Goal: Transaction & Acquisition: Subscribe to service/newsletter

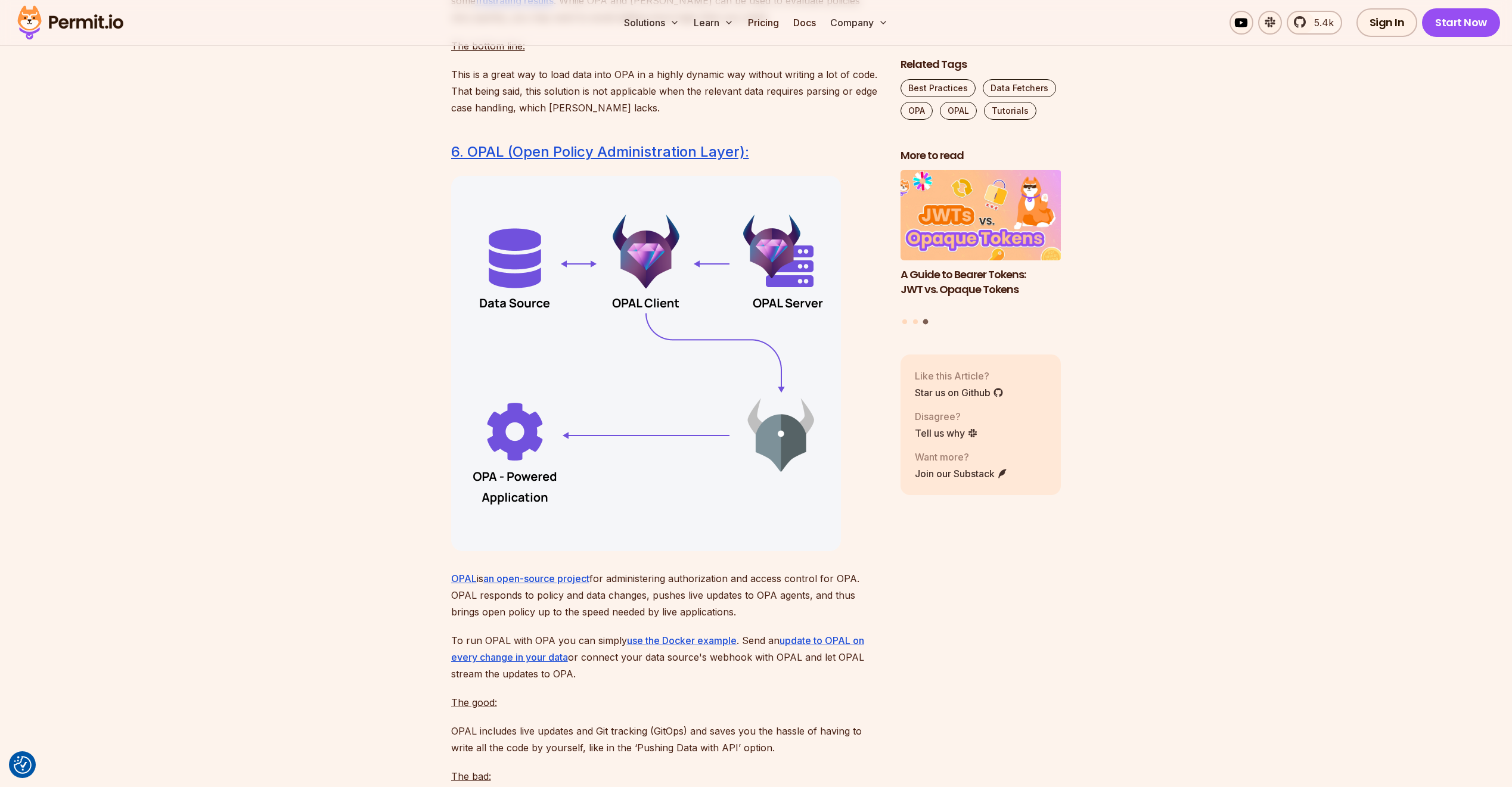
scroll to position [7476, 0]
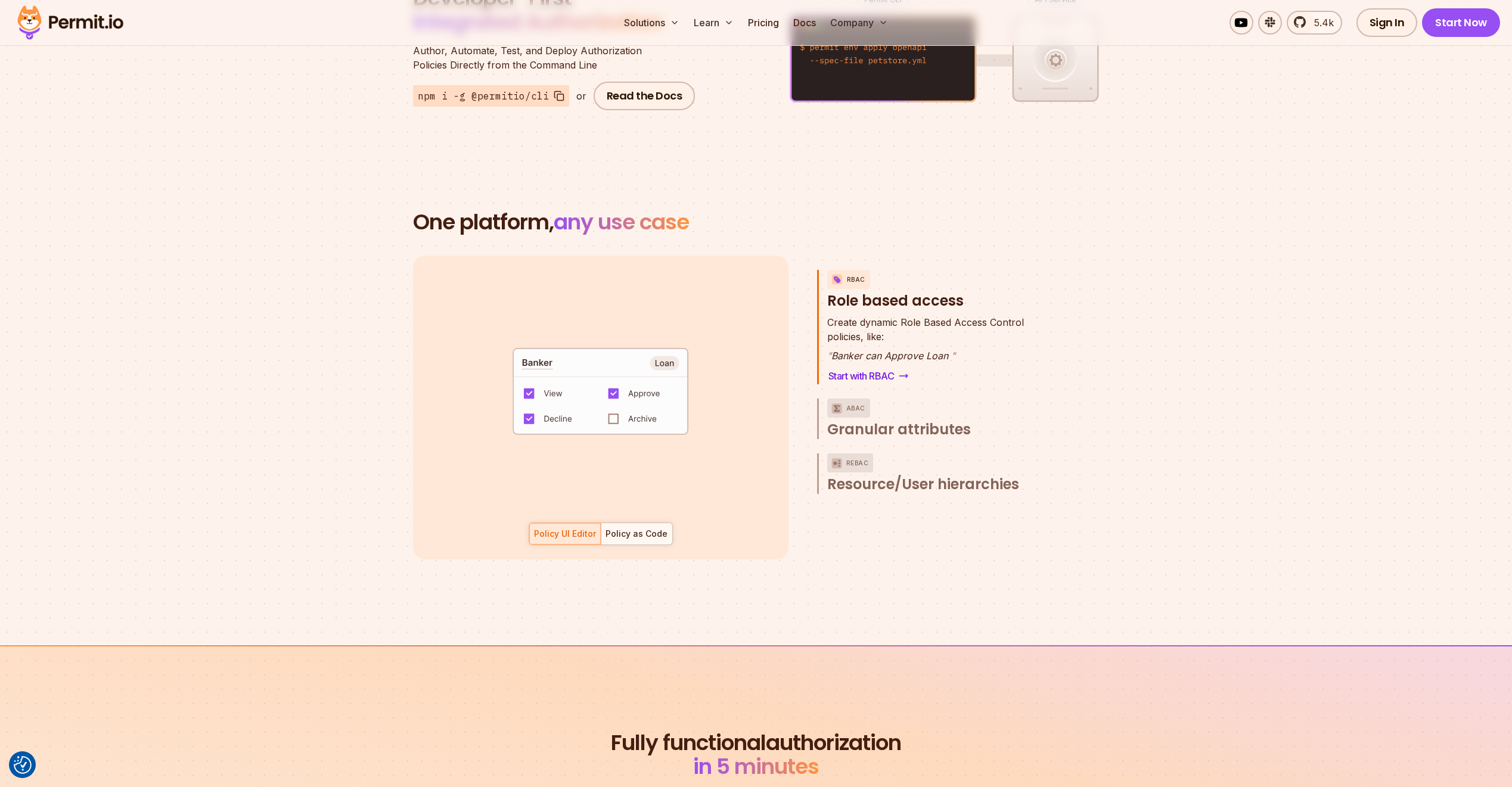
scroll to position [1569, 0]
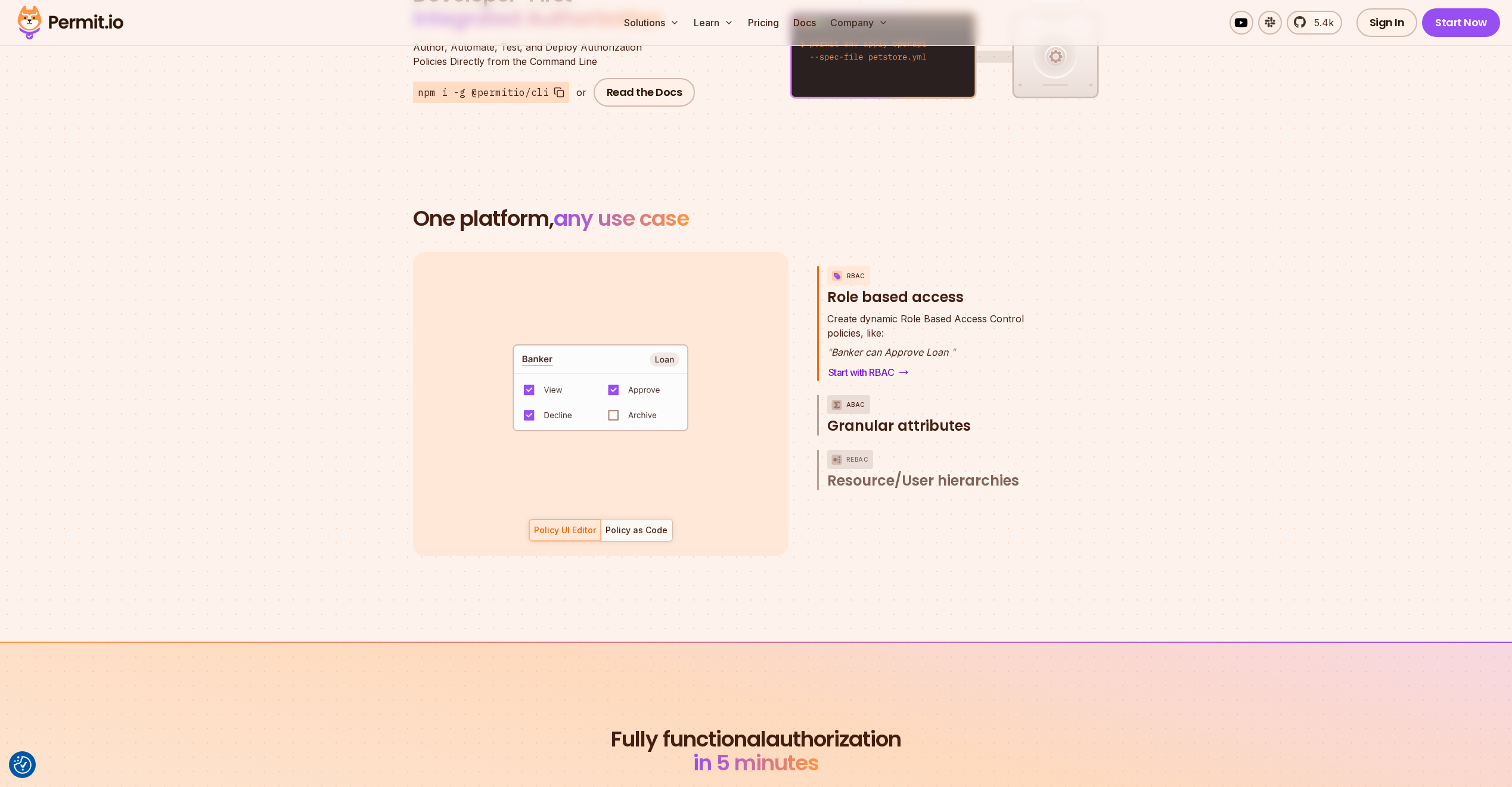
click at [910, 416] on span "Granular attributes" at bounding box center [899, 426] width 144 height 19
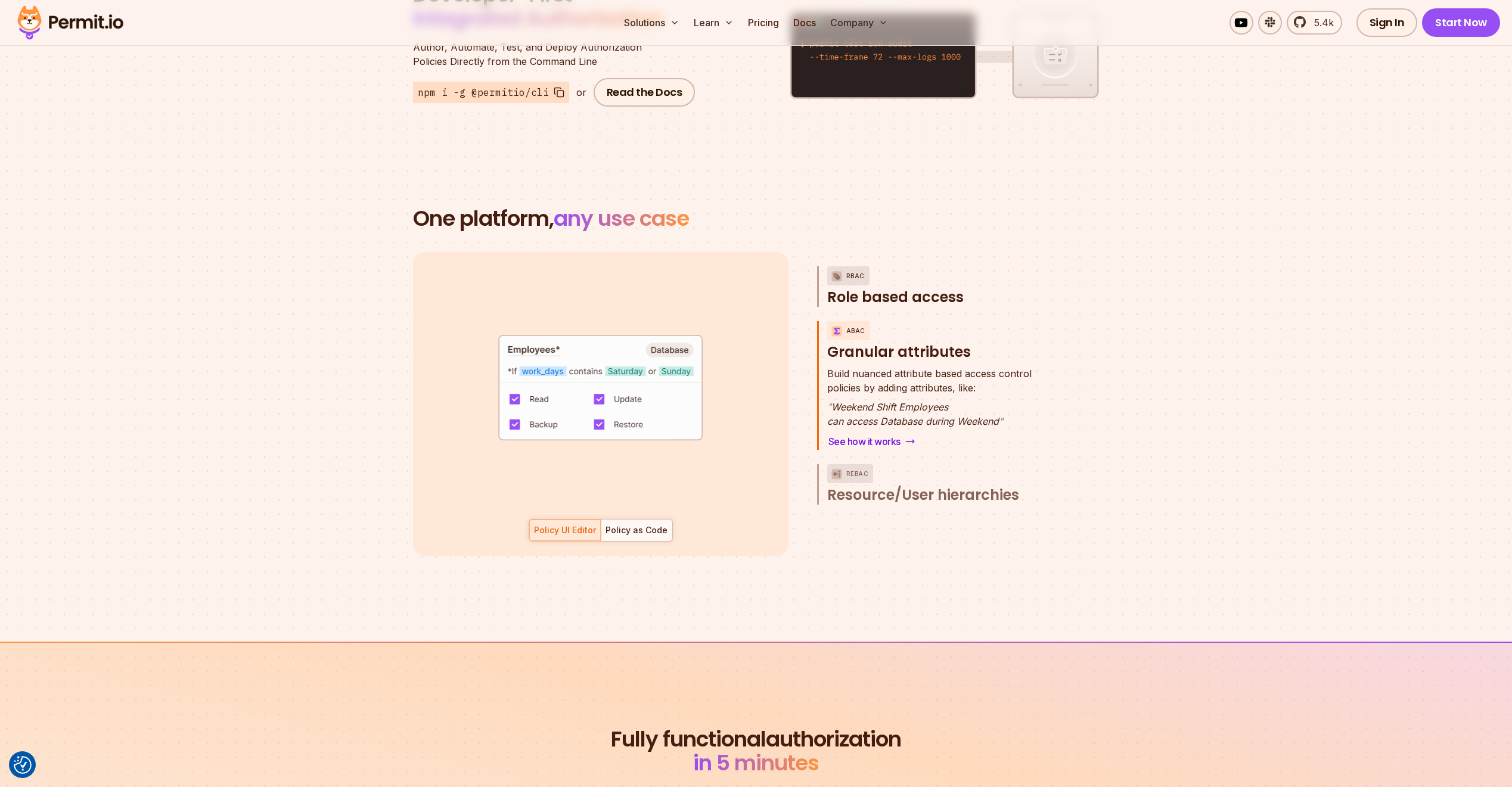
click at [872, 267] on button "RBAC Role based access" at bounding box center [938, 287] width 222 height 40
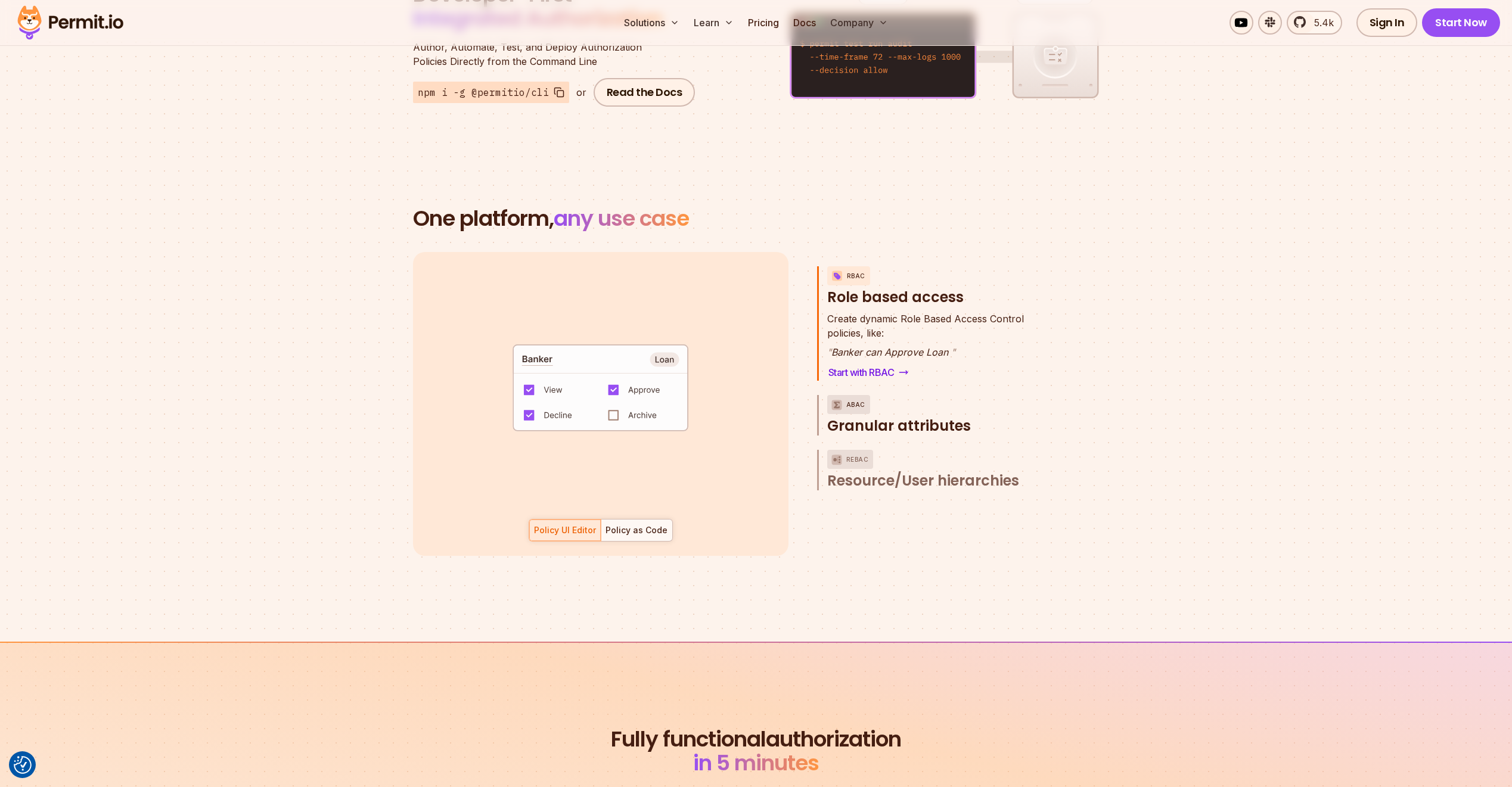
click at [894, 416] on span "Granular attributes" at bounding box center [899, 426] width 144 height 19
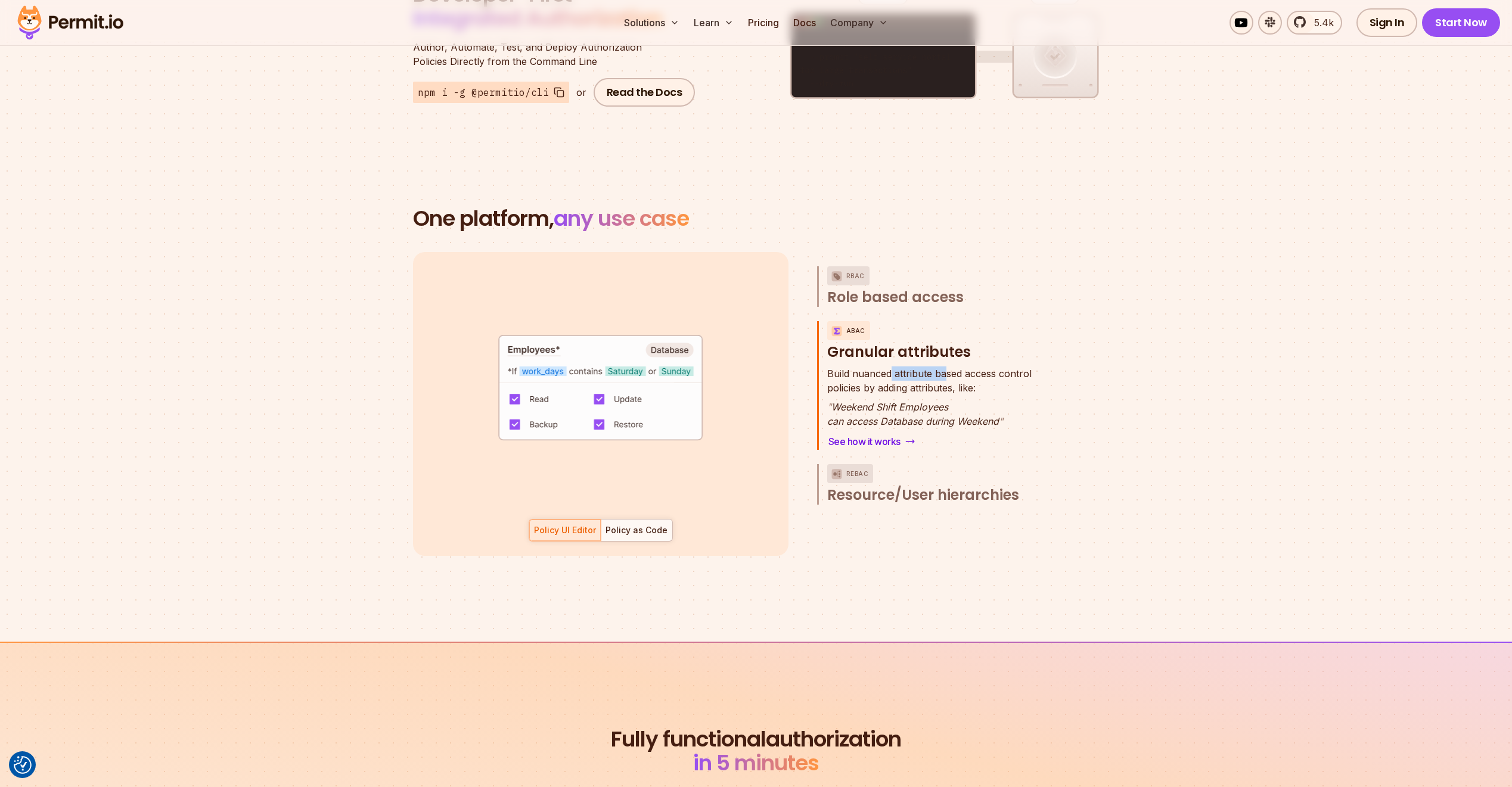
drag, startPoint x: 890, startPoint y: 365, endPoint x: 945, endPoint y: 361, distance: 55.1
click at [945, 367] on span "Build nuanced attribute based access control" at bounding box center [929, 373] width 204 height 14
click at [923, 368] on p "Build nuanced attribute based access control policies by adding attributes, lik…" at bounding box center [929, 381] width 204 height 29
click at [610, 524] on div "Policy as Code" at bounding box center [636, 530] width 62 height 12
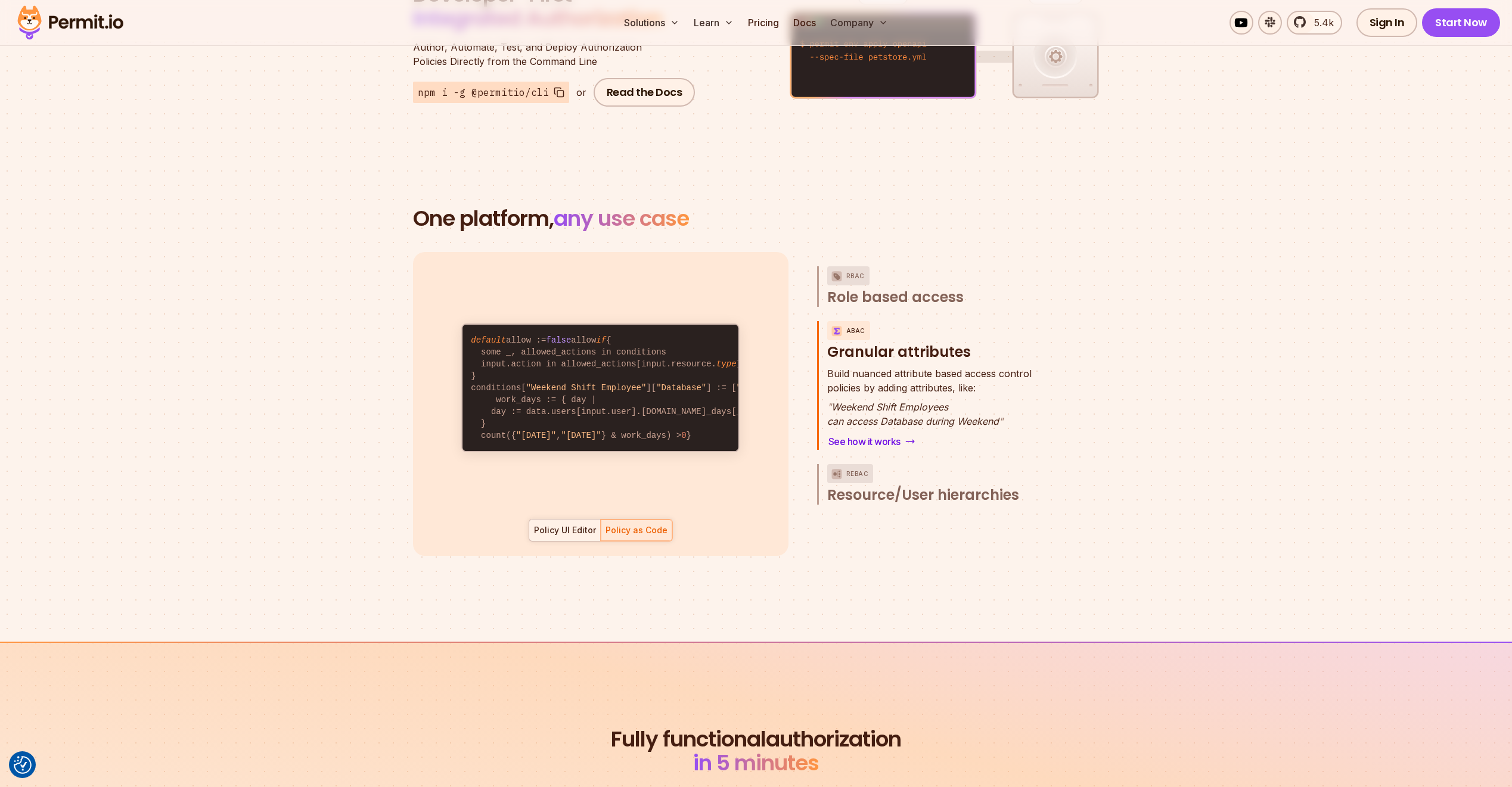
click at [555, 524] on div "Policy UI Editor" at bounding box center [565, 530] width 62 height 12
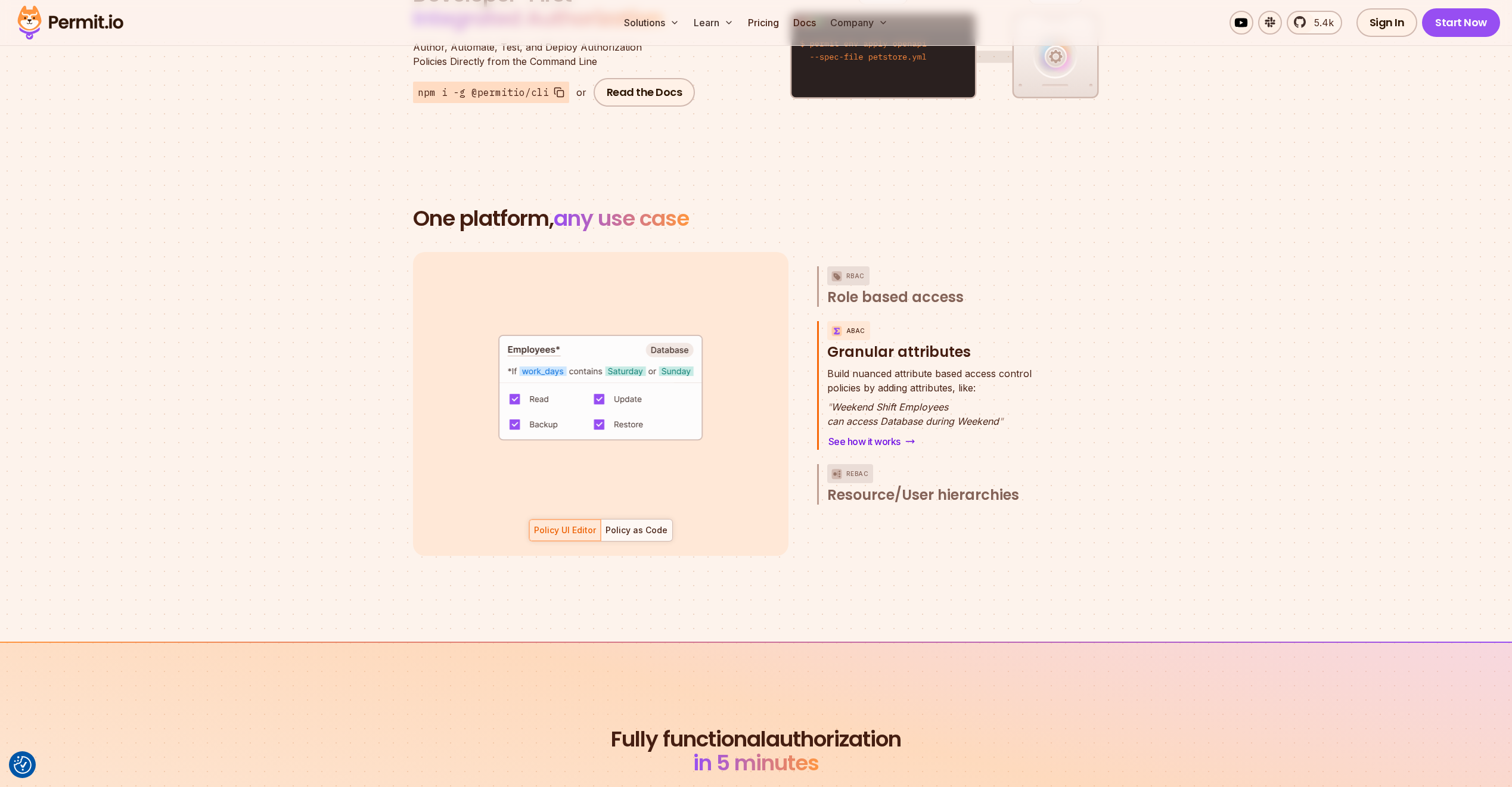
click at [509, 383] on code "default allow := false allow if { some _, allowed_actions in conditions input.a…" at bounding box center [601, 394] width 275 height 126
click at [890, 288] on span "Role based access" at bounding box center [895, 297] width 136 height 19
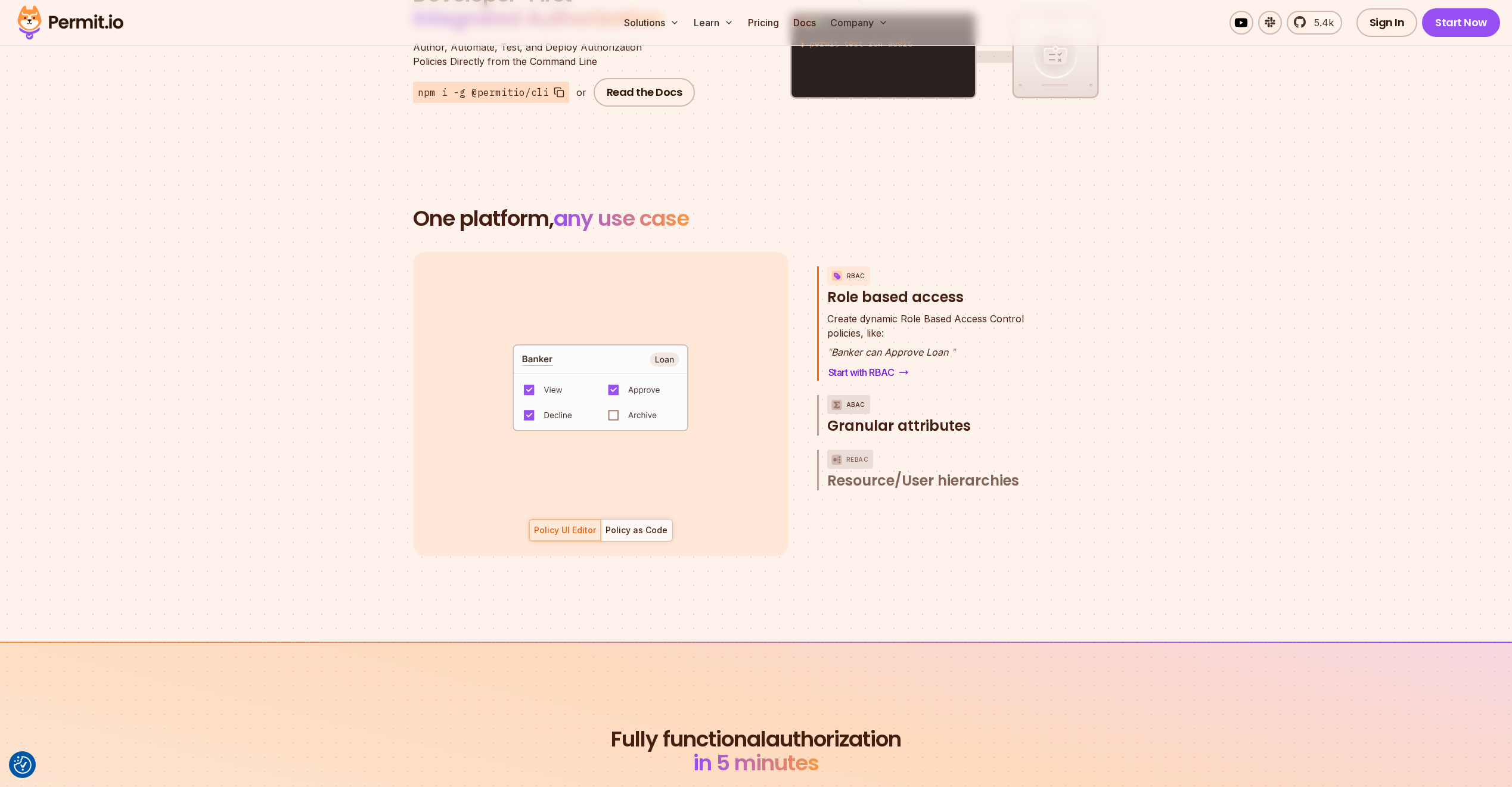
click at [890, 416] on span "Granular attributes" at bounding box center [899, 426] width 144 height 19
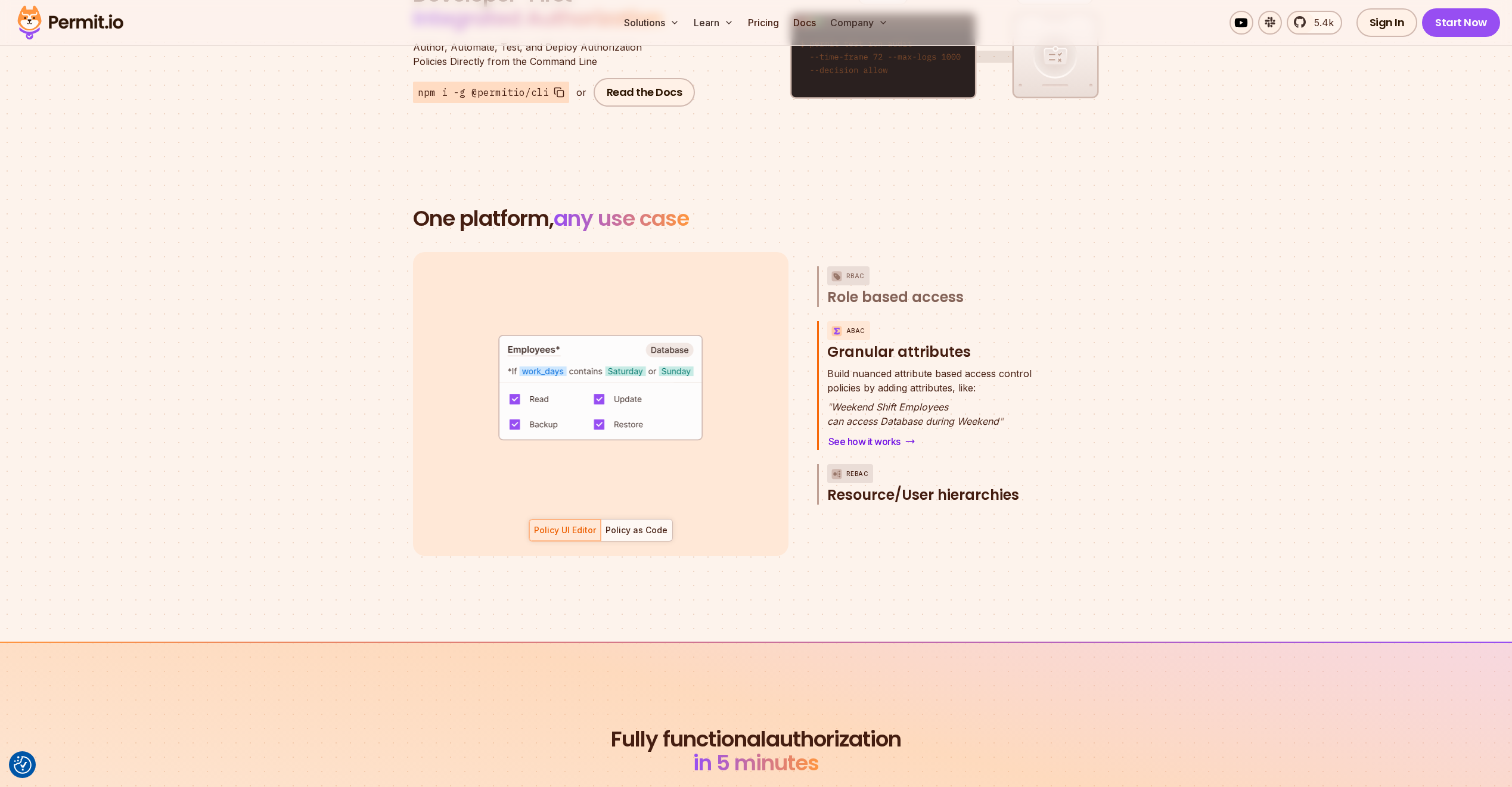
click at [894, 485] on span "Resource/User hierarchies" at bounding box center [923, 495] width 192 height 19
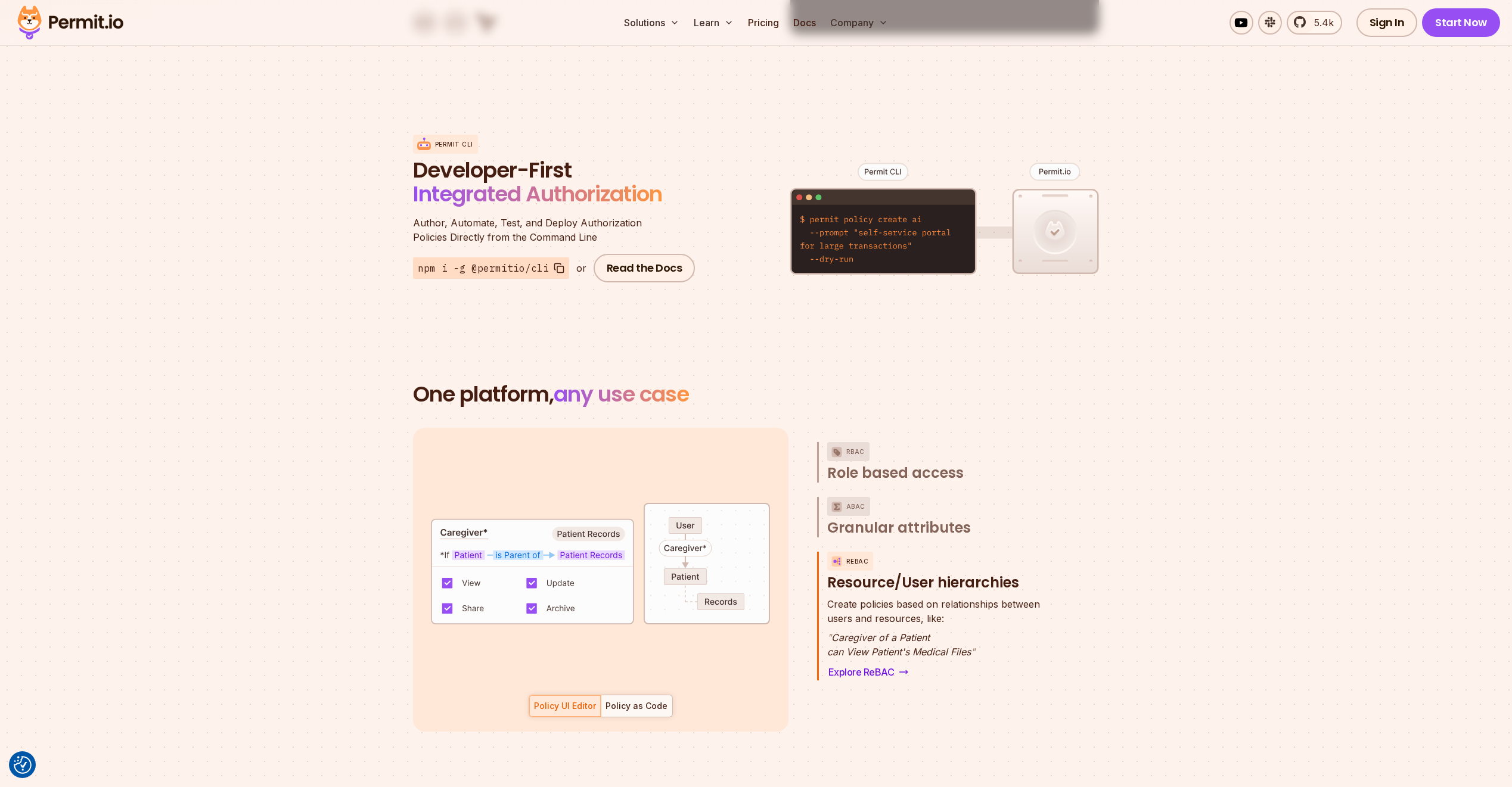
scroll to position [1163, 0]
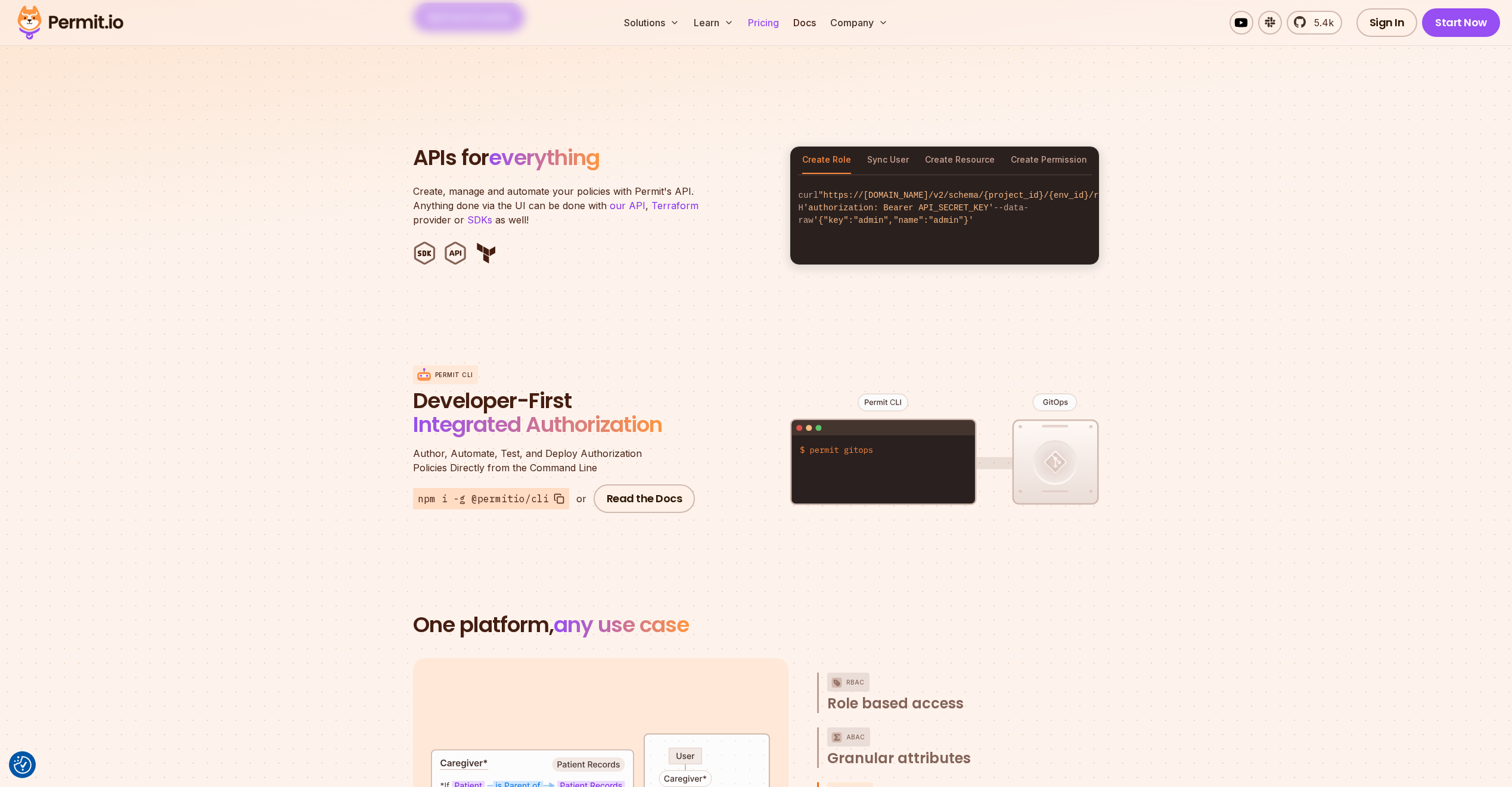
click at [767, 26] on link "Pricing" at bounding box center [763, 22] width 40 height 24
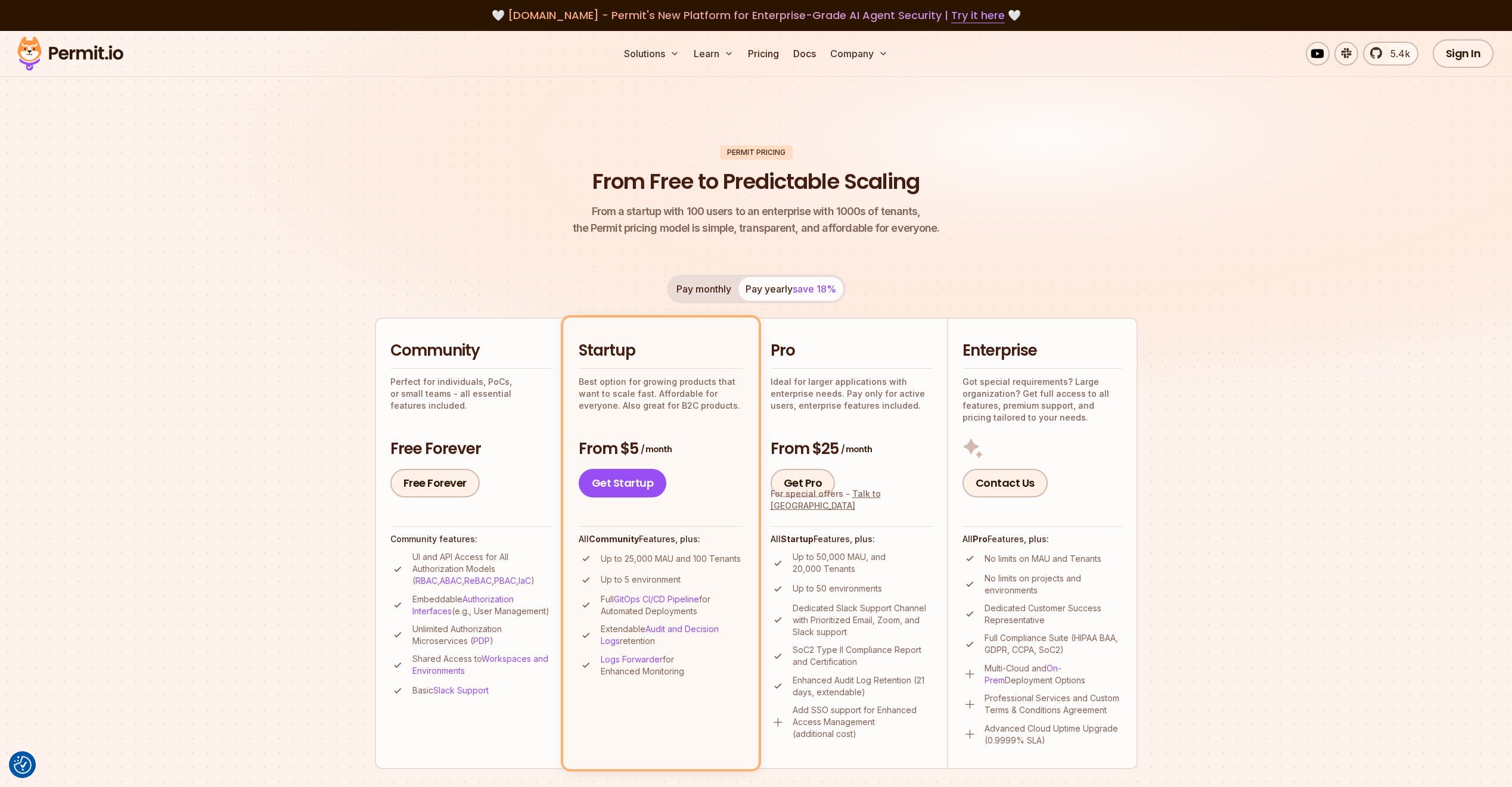
click at [212, 535] on section "Permit Pricing From Free to Predictable Scaling From a startup with 100 users t…" at bounding box center [756, 676] width 1512 height 1290
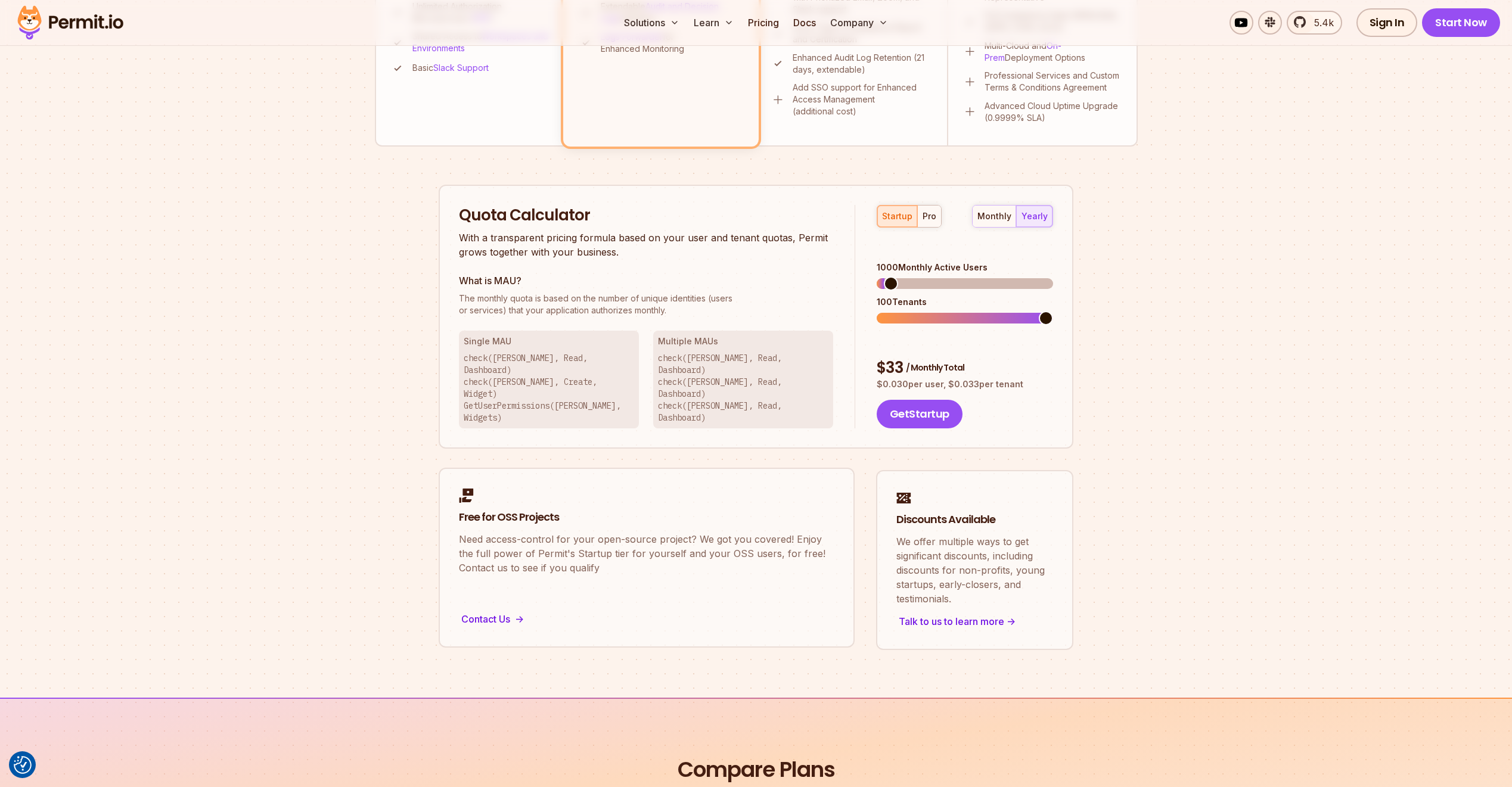
scroll to position [625, 0]
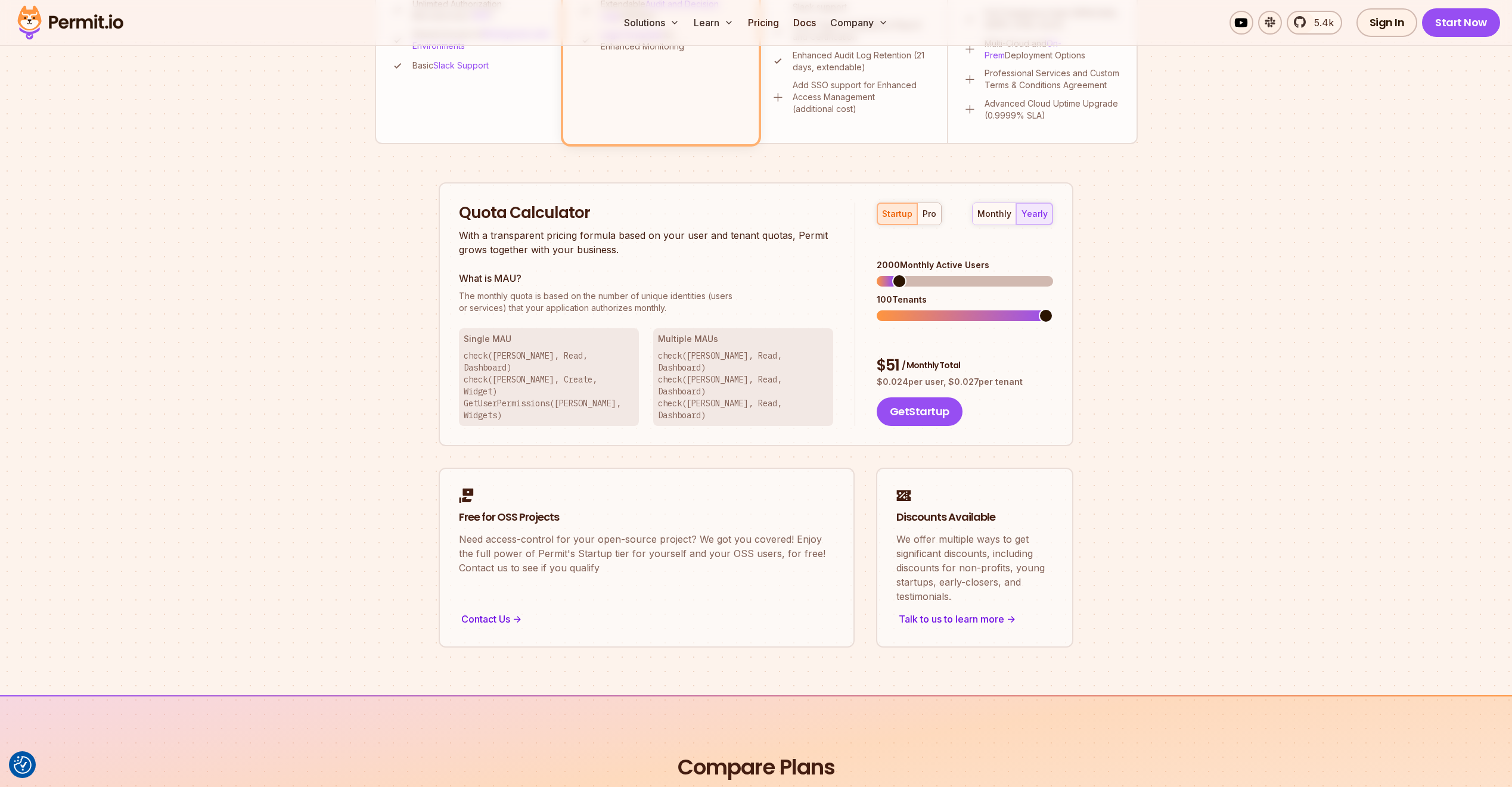
click at [892, 274] on span at bounding box center [899, 281] width 14 height 14
click at [925, 212] on div "pro" at bounding box center [929, 214] width 13 height 12
click at [916, 215] on div "startup pro" at bounding box center [909, 214] width 65 height 23
drag, startPoint x: 885, startPoint y: 215, endPoint x: 893, endPoint y: 215, distance: 8.0
click at [886, 215] on div "startup" at bounding box center [896, 214] width 30 height 12
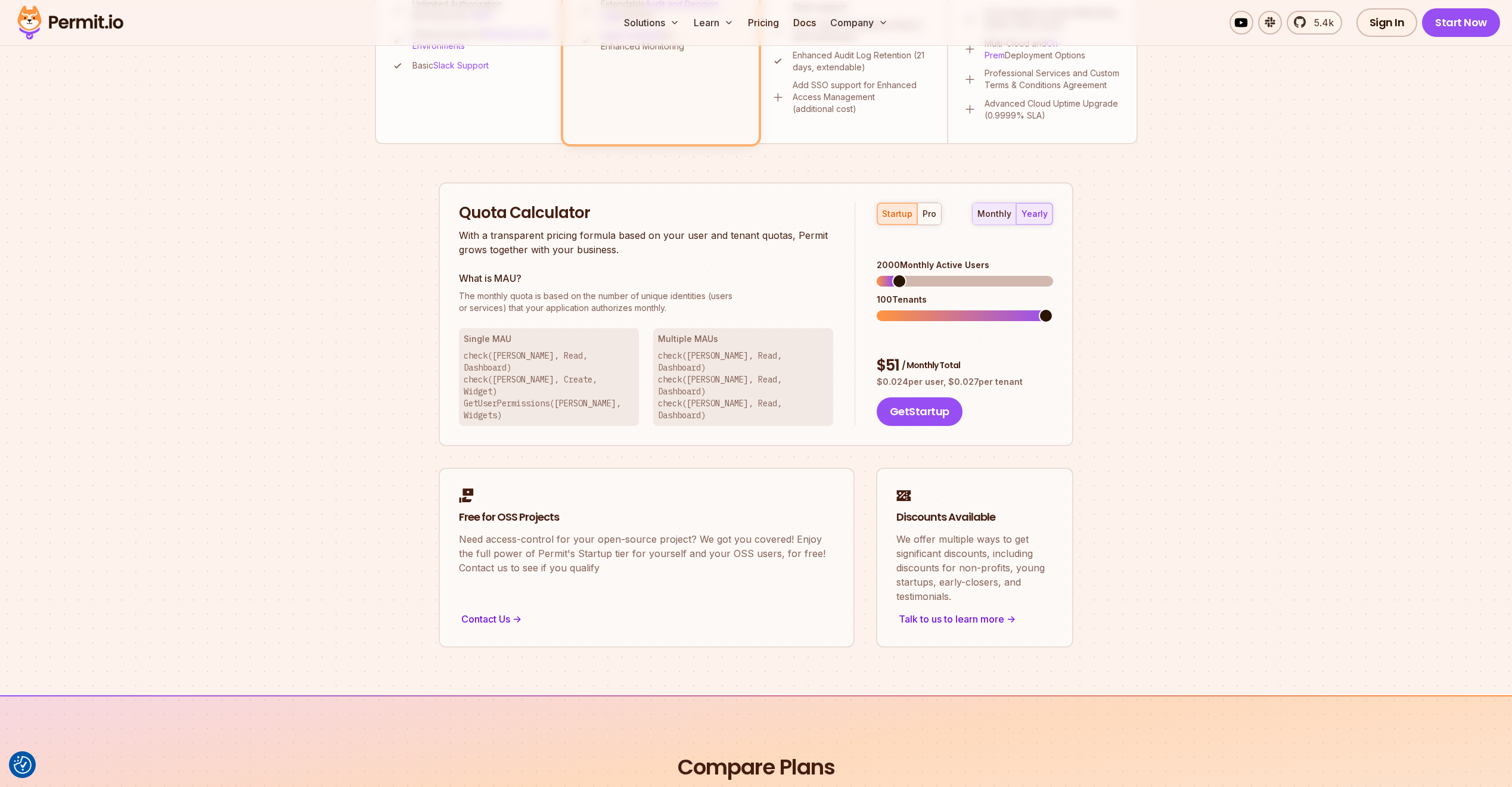
click at [999, 217] on div "monthly" at bounding box center [994, 214] width 34 height 12
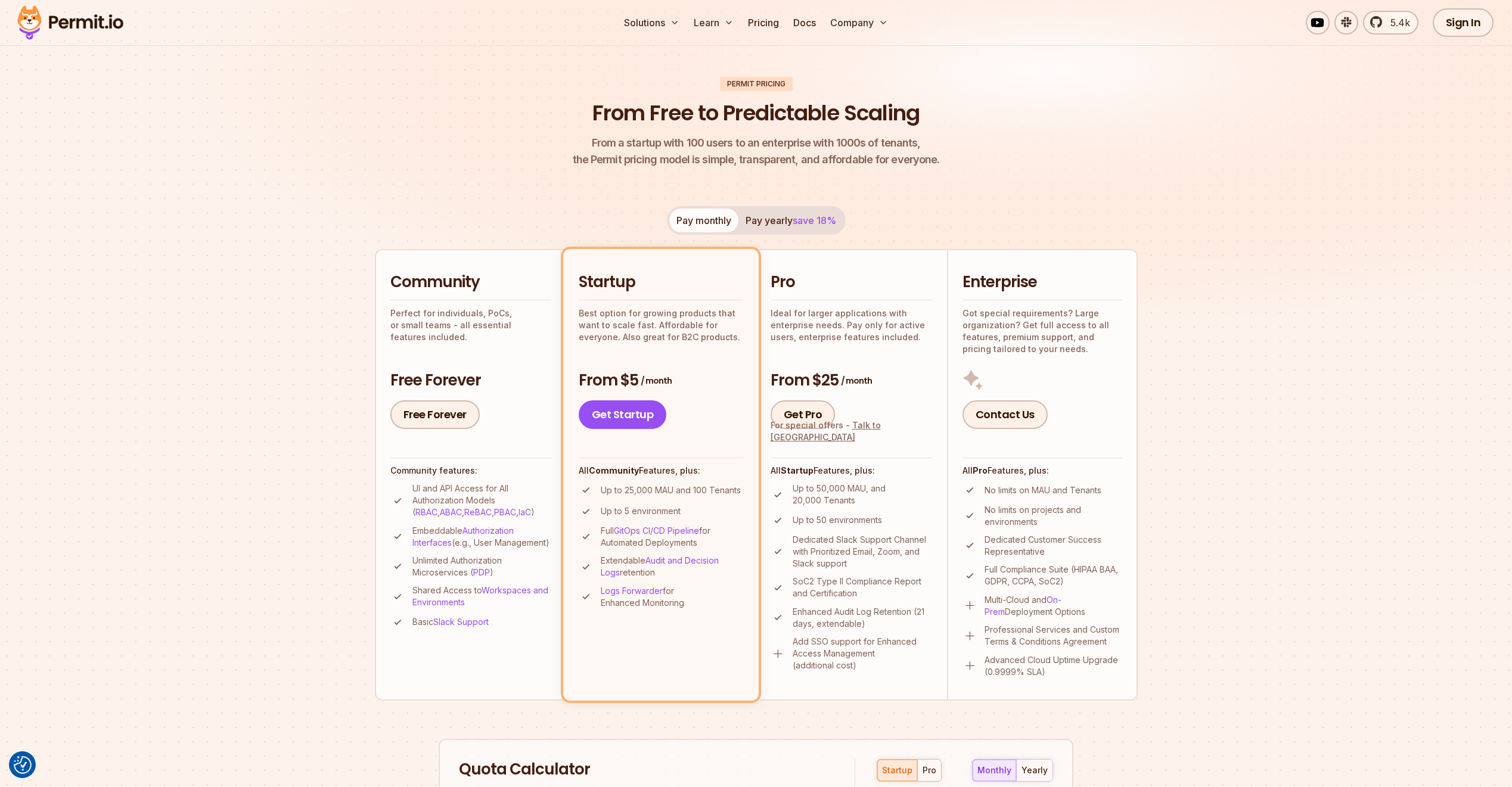
scroll to position [0, 0]
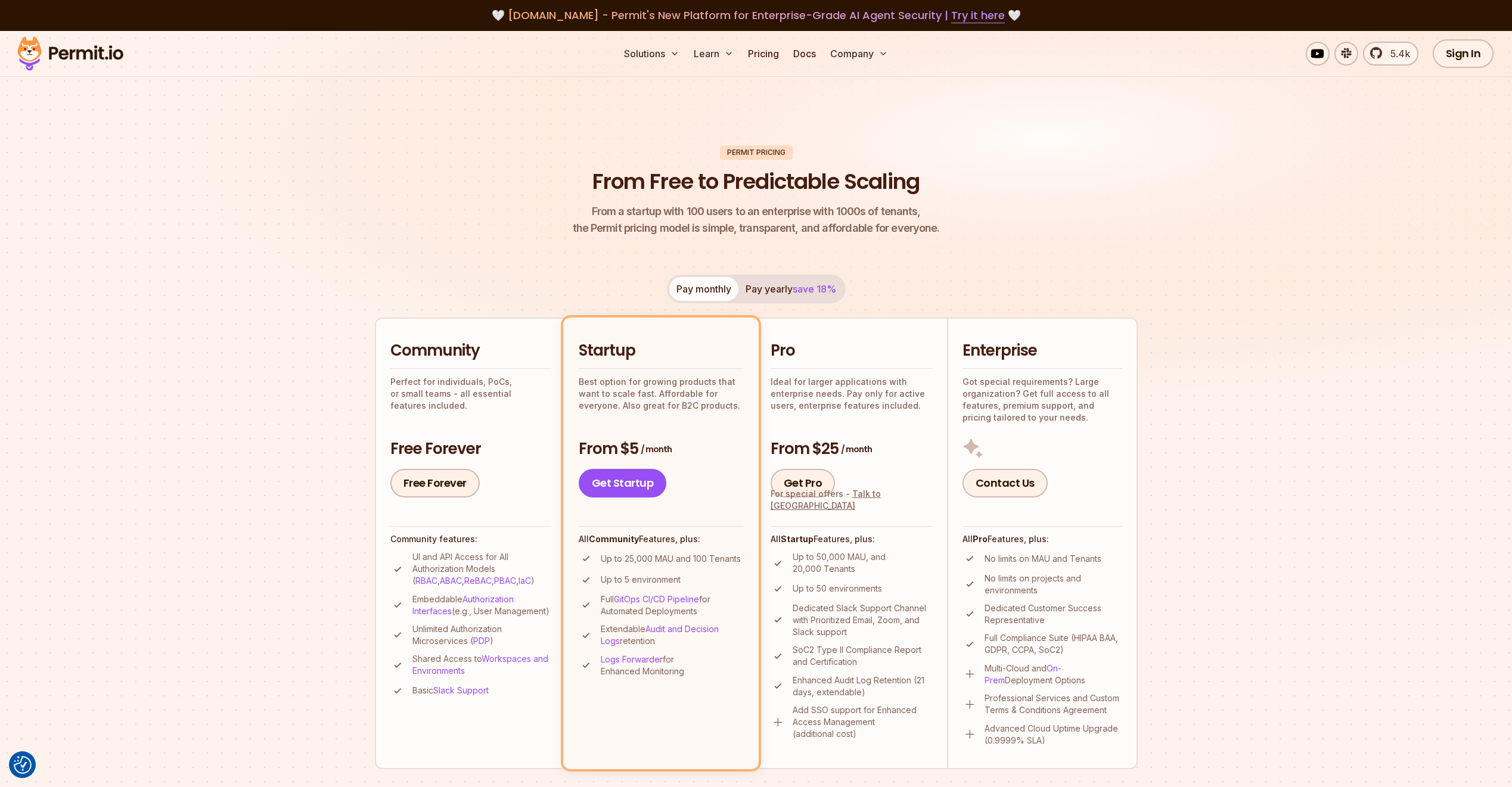
click at [46, 50] on img at bounding box center [70, 54] width 117 height 40
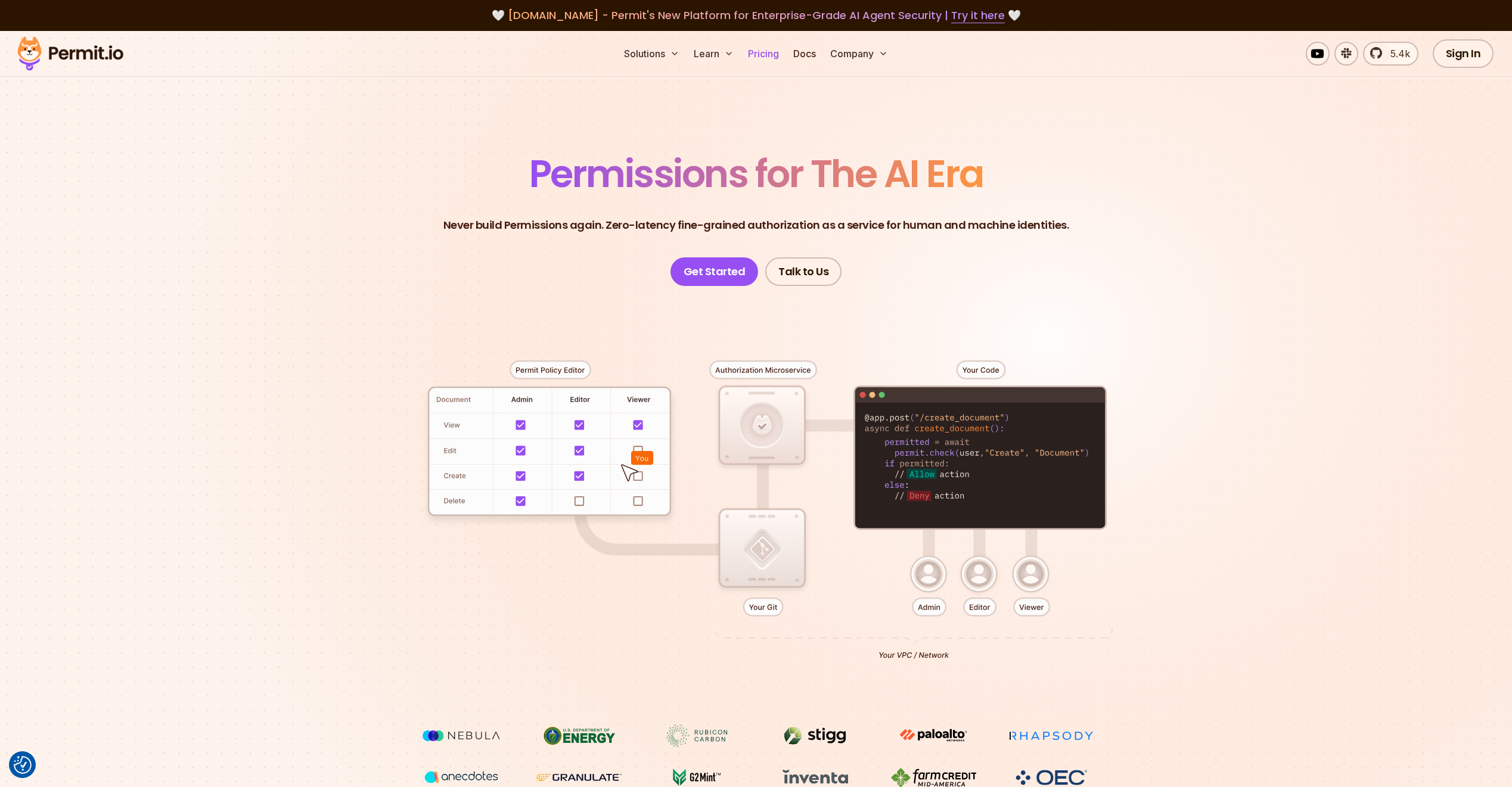
click at [773, 50] on link "Pricing" at bounding box center [763, 53] width 40 height 24
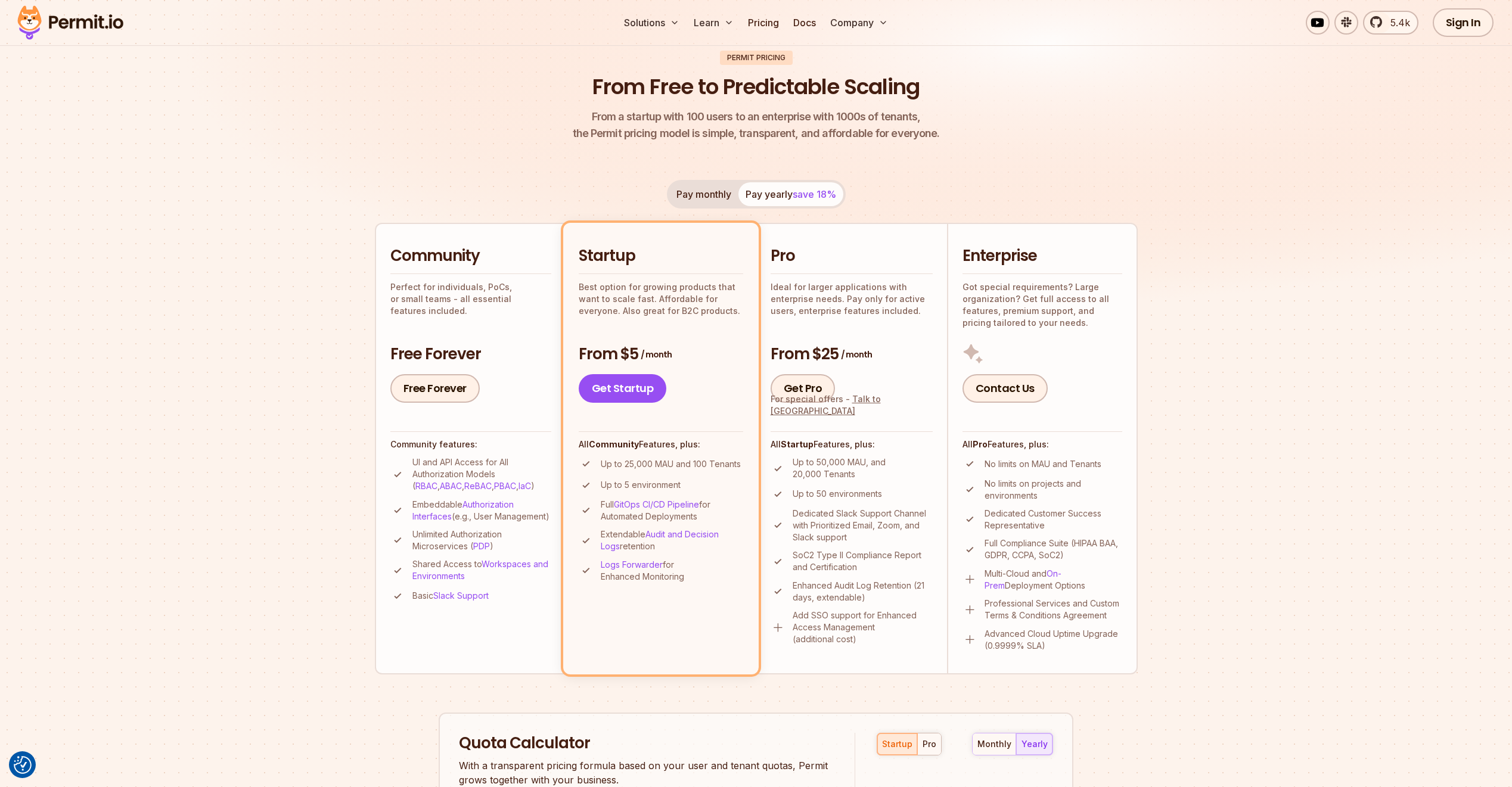
scroll to position [101, 0]
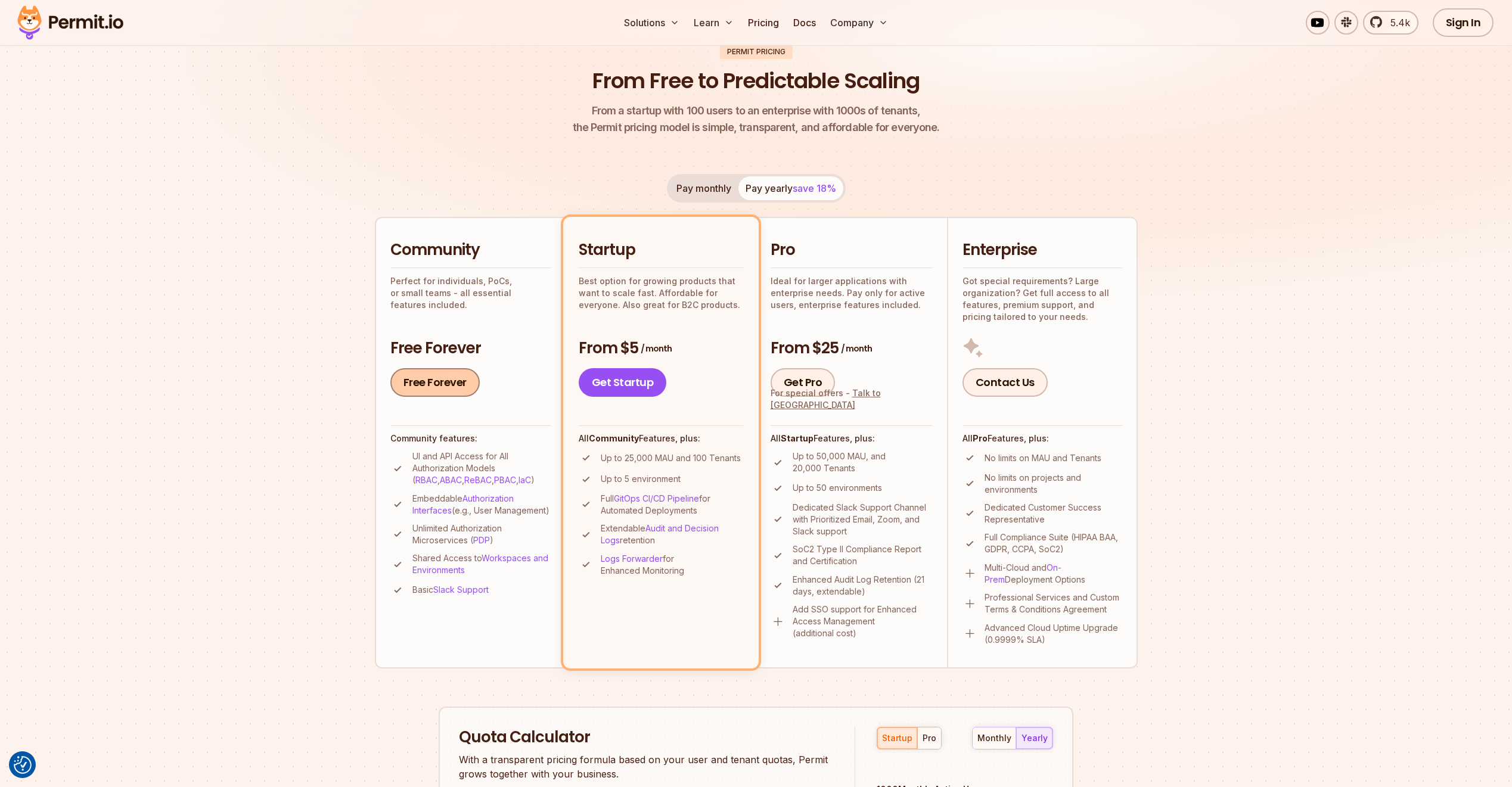
click at [463, 376] on link "Free Forever" at bounding box center [434, 382] width 89 height 29
click at [684, 194] on button "Pay monthly" at bounding box center [704, 188] width 69 height 24
click at [818, 191] on span "save 18%" at bounding box center [814, 189] width 44 height 12
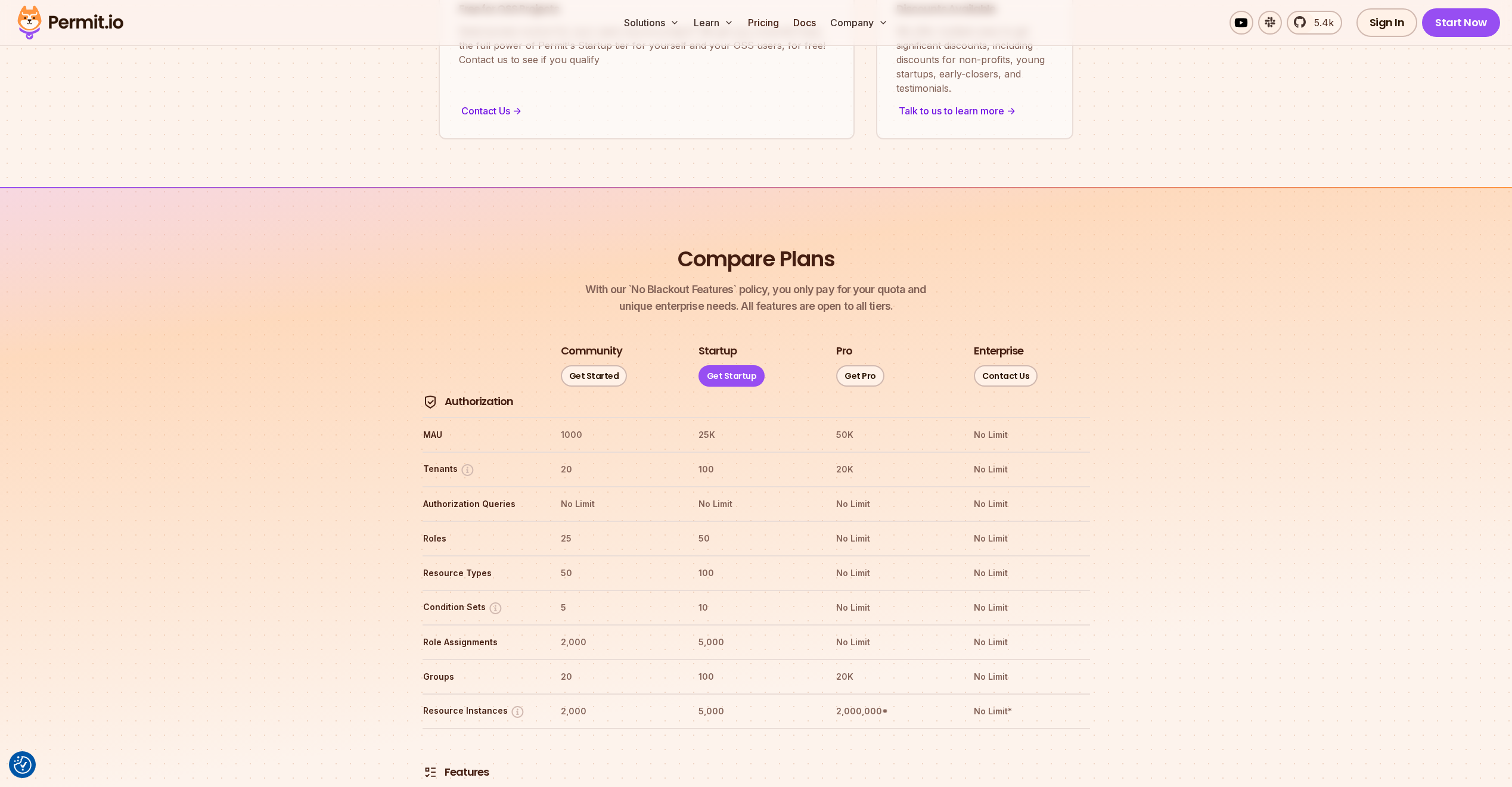
scroll to position [1107, 0]
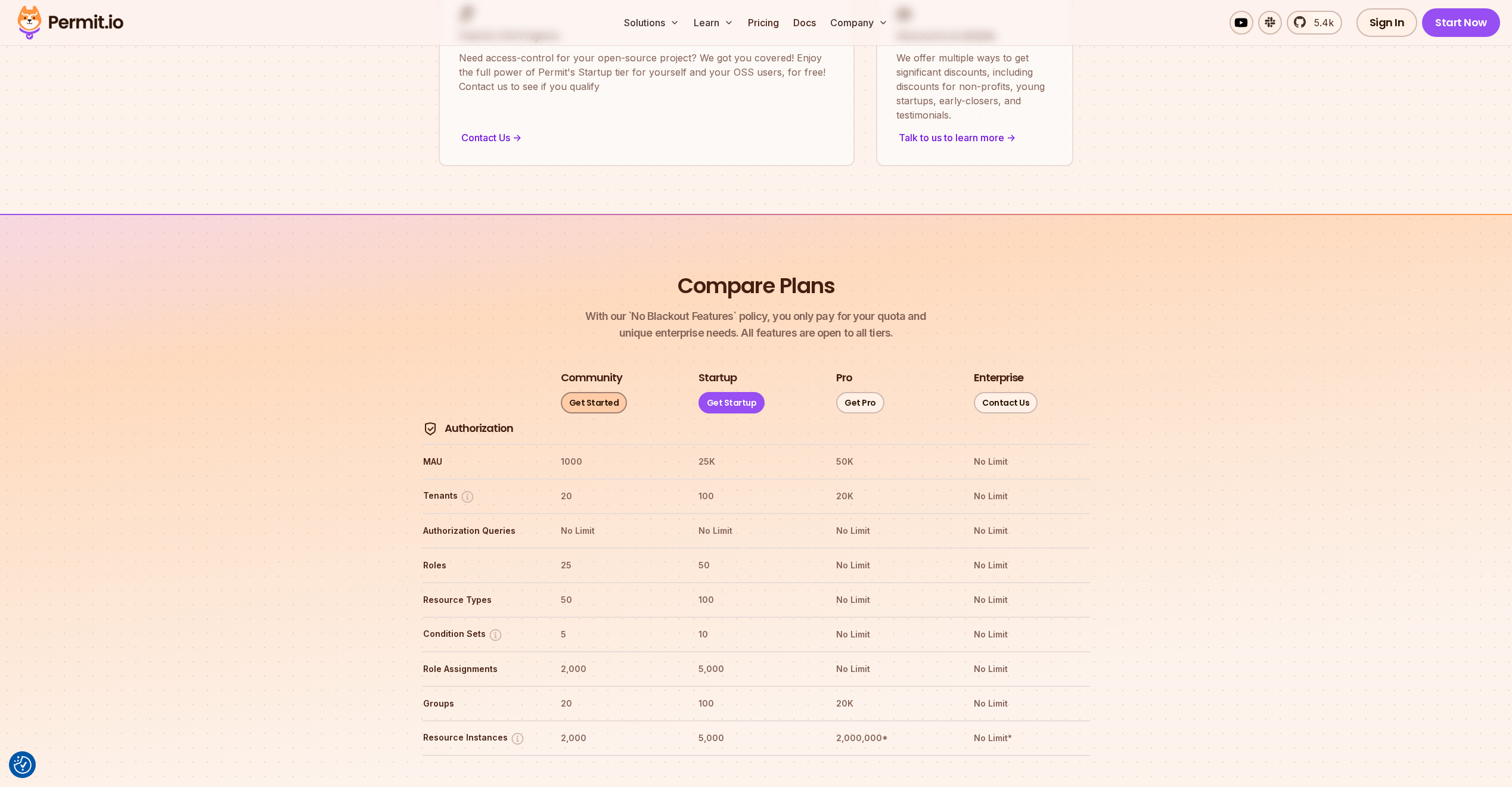
click at [610, 392] on link "Get Started" at bounding box center [594, 403] width 66 height 21
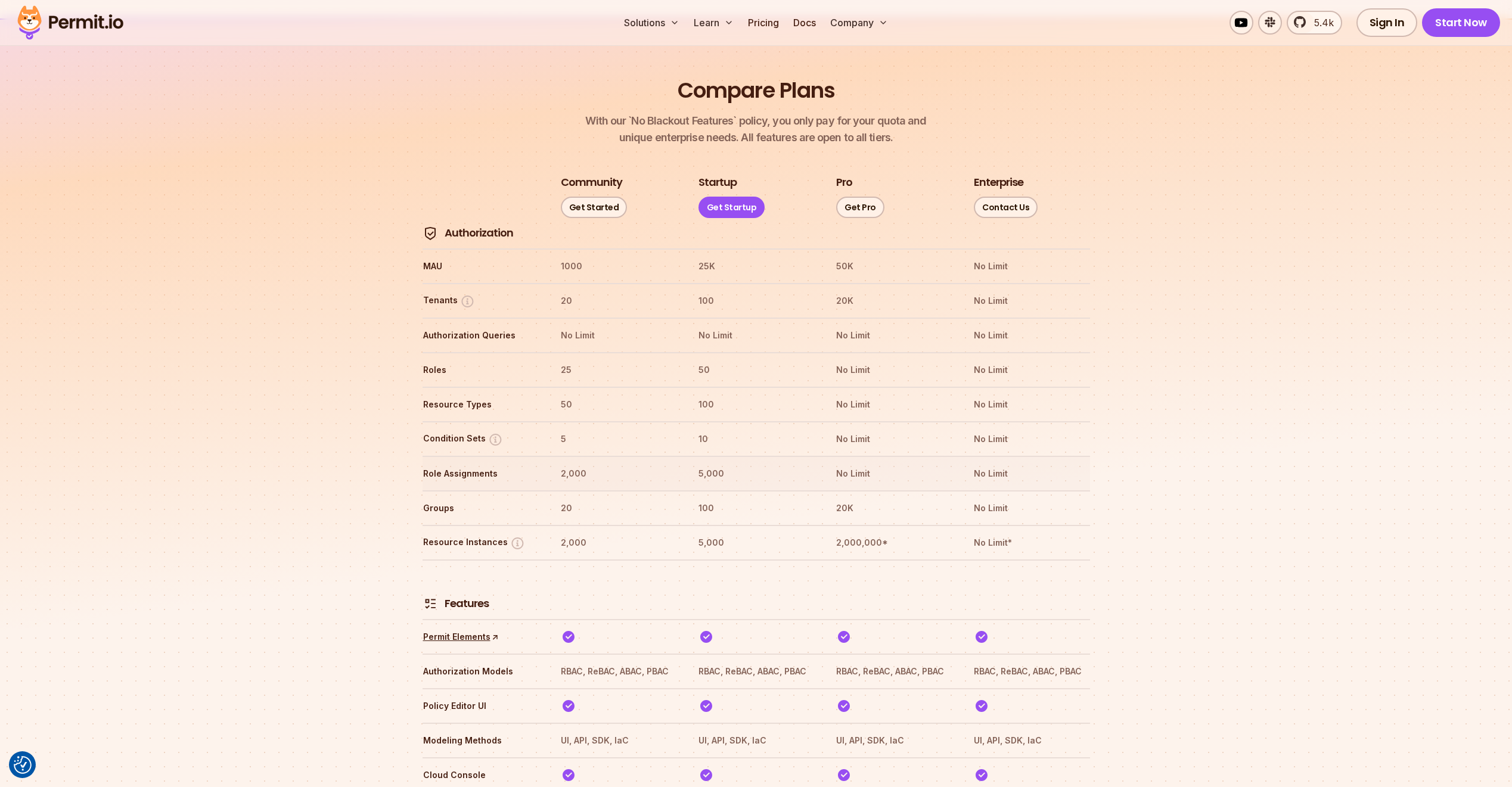
scroll to position [1326, 0]
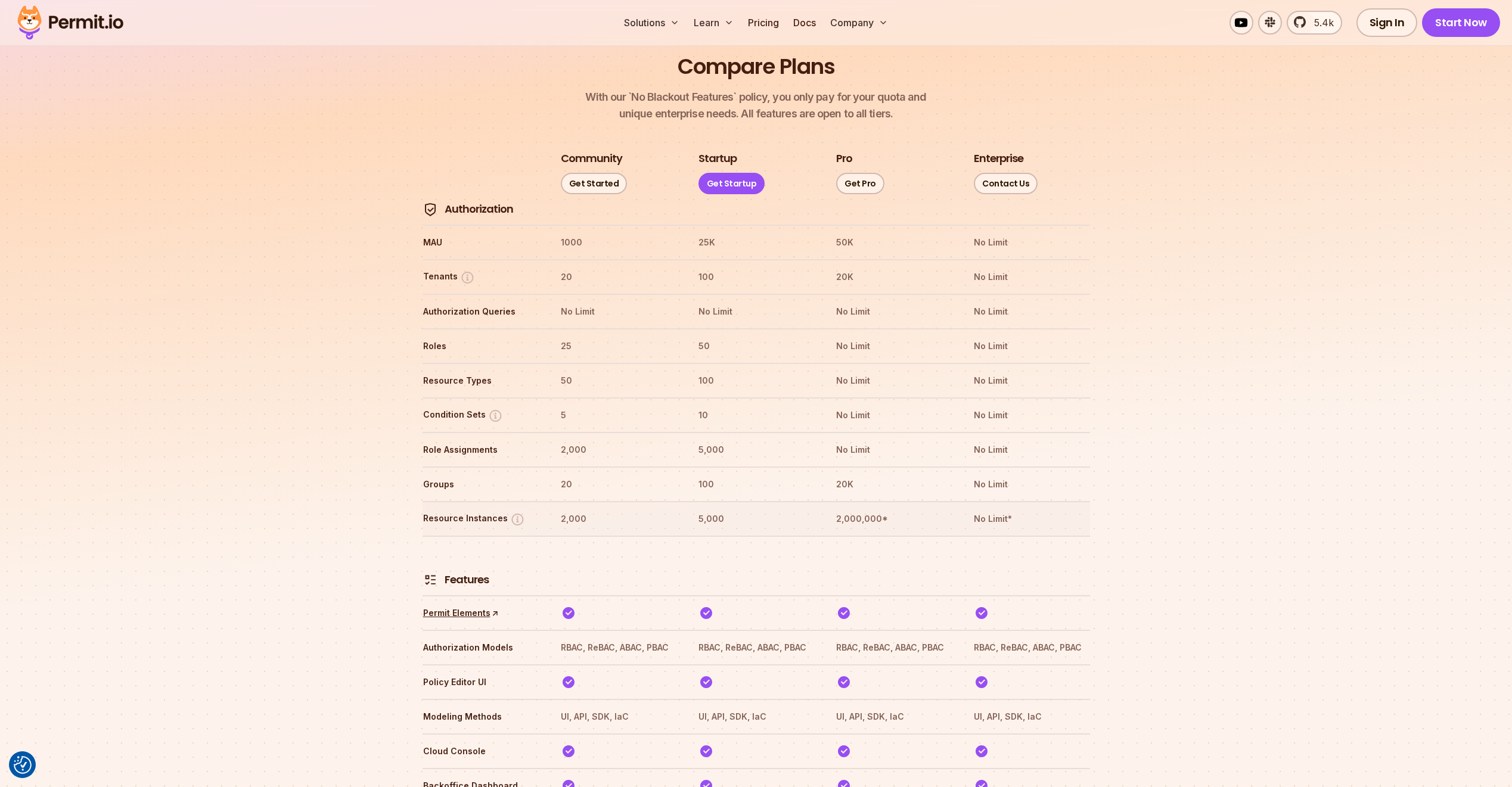
click at [581, 510] on th "2,000" at bounding box center [618, 519] width 116 height 19
click at [617, 501] on tr "Resource Instances 2,000 5,000 2,000,000* No Limit*" at bounding box center [756, 518] width 667 height 34
drag, startPoint x: 588, startPoint y: 484, endPoint x: 548, endPoint y: 485, distance: 40.0
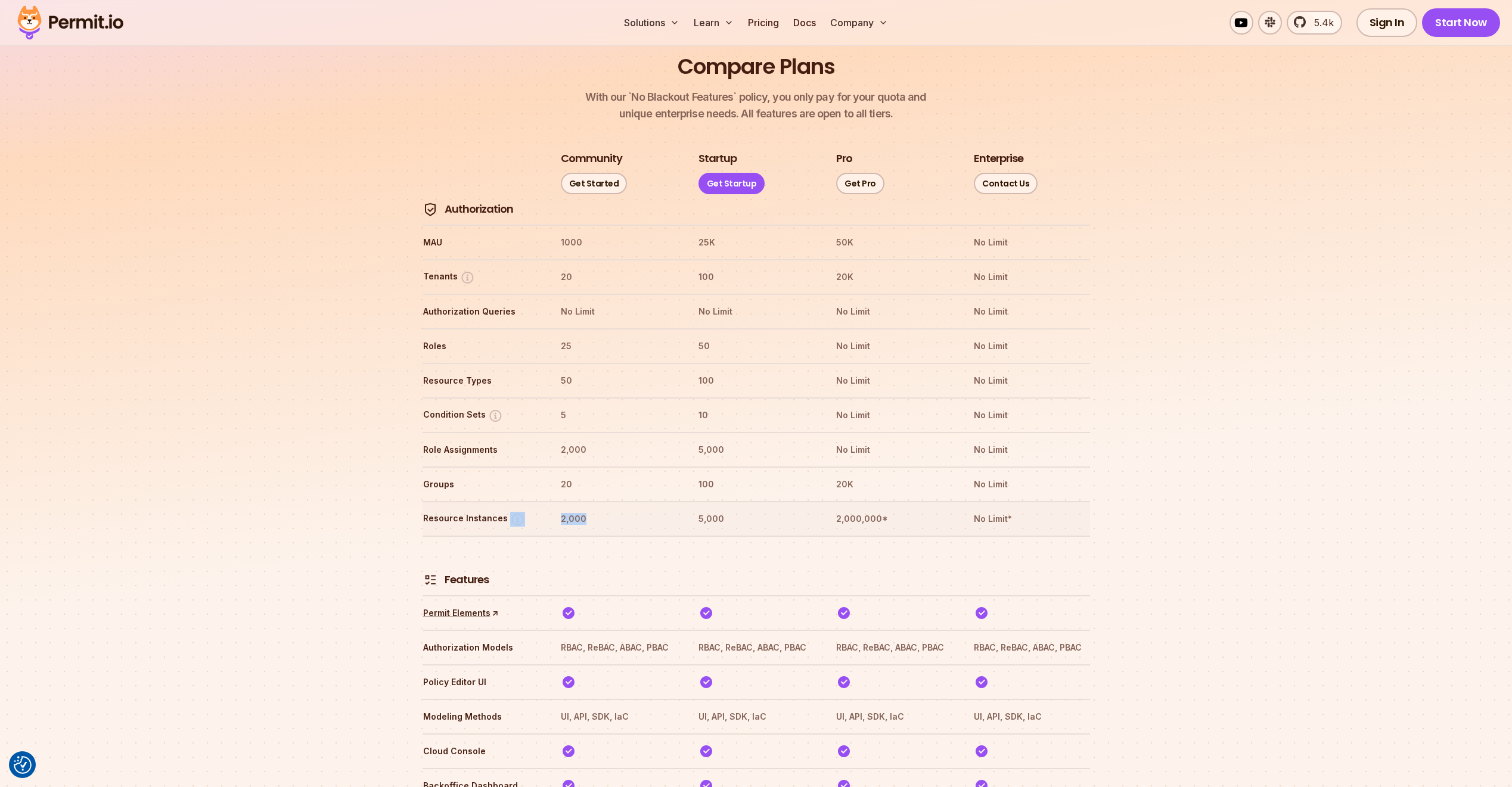
click at [548, 501] on tr "Resource Instances 2,000 5,000 2,000,000* No Limit*" at bounding box center [756, 518] width 667 height 34
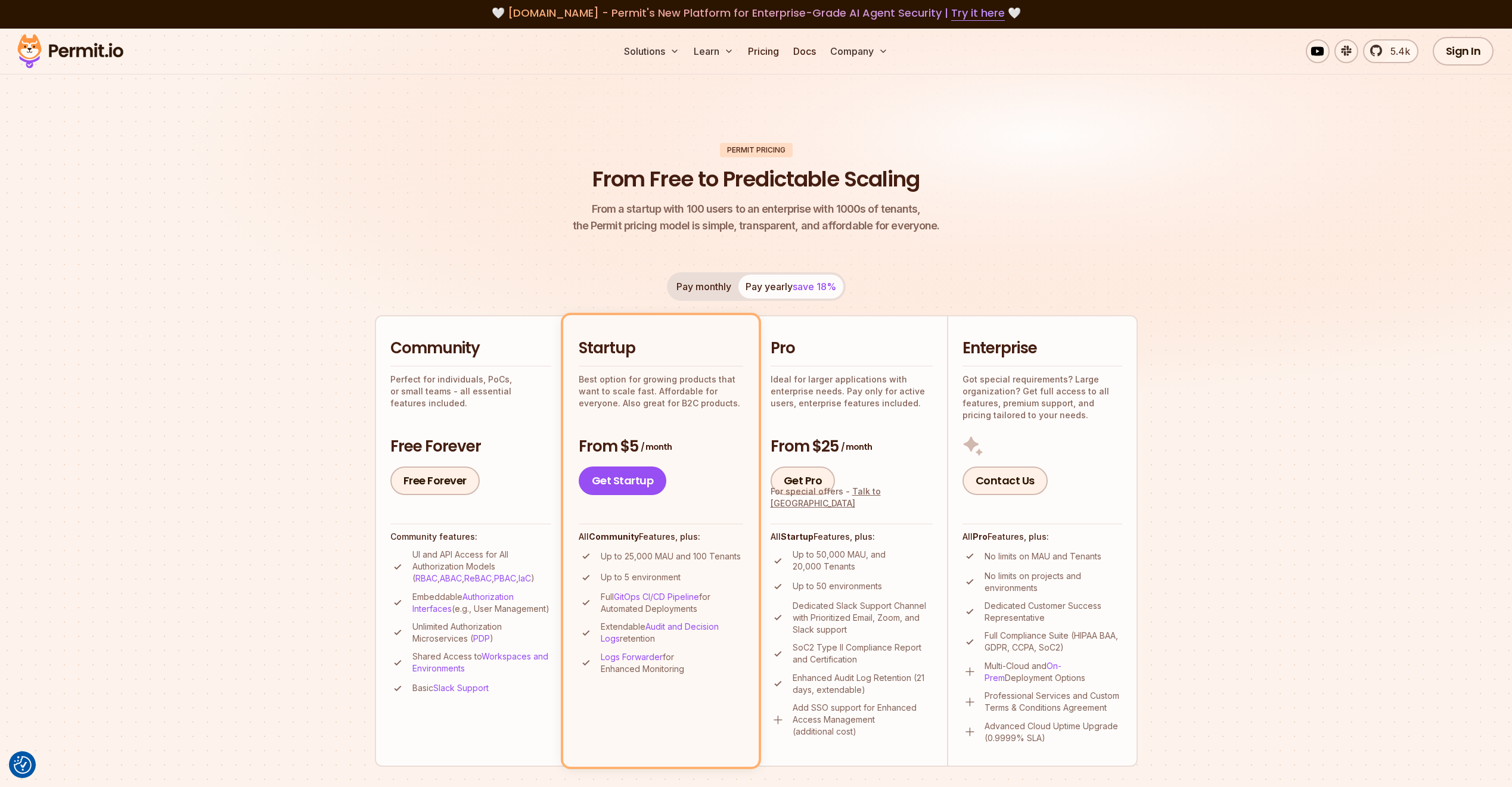
scroll to position [0, 0]
